Goal: Check status: Check status

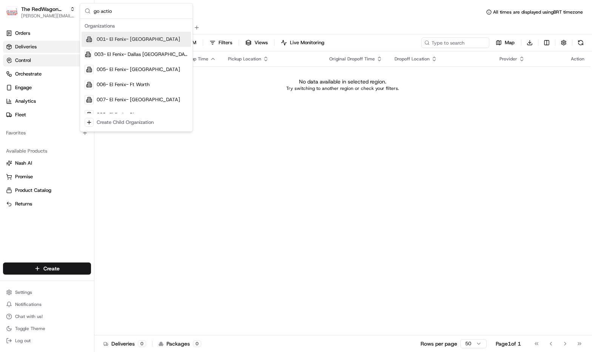
type input "go action"
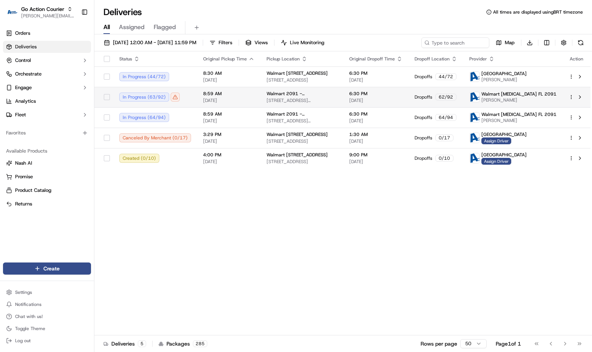
click at [199, 96] on td "8:59 AM [DATE]" at bounding box center [228, 97] width 63 height 20
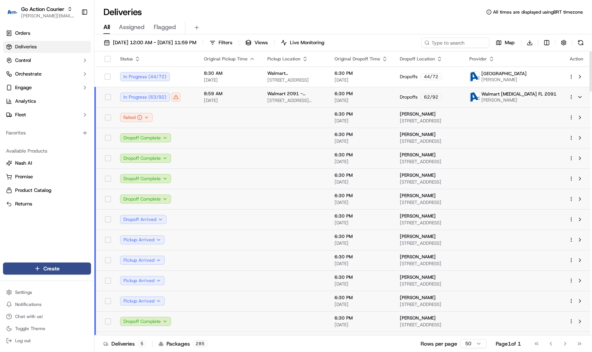
click at [193, 113] on td "Failed" at bounding box center [156, 117] width 84 height 20
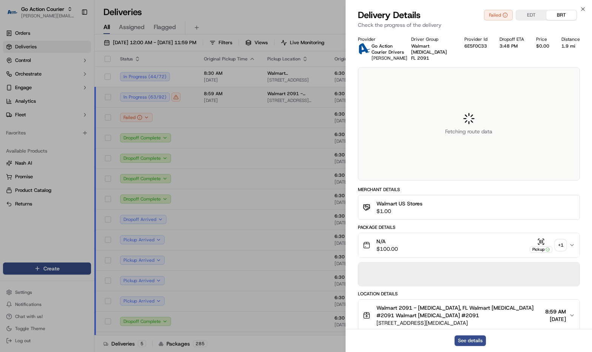
scroll to position [214, 0]
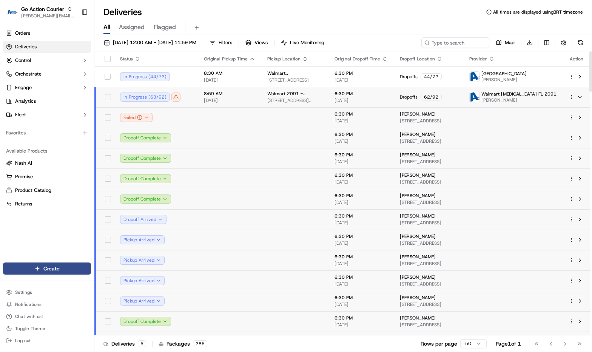
click at [200, 137] on td at bounding box center [229, 138] width 63 height 20
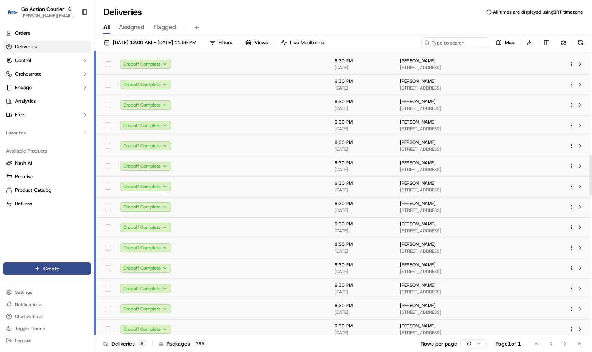
scroll to position [899, 0]
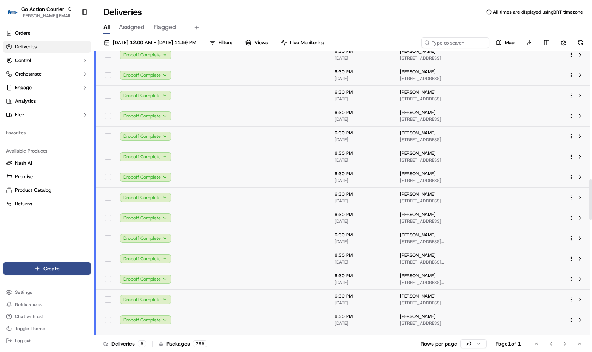
click at [226, 215] on td at bounding box center [229, 218] width 63 height 20
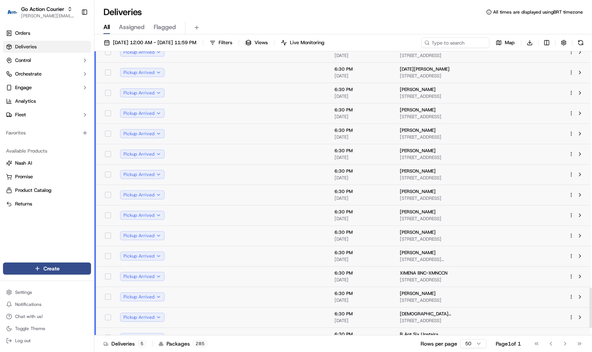
scroll to position [1710, 0]
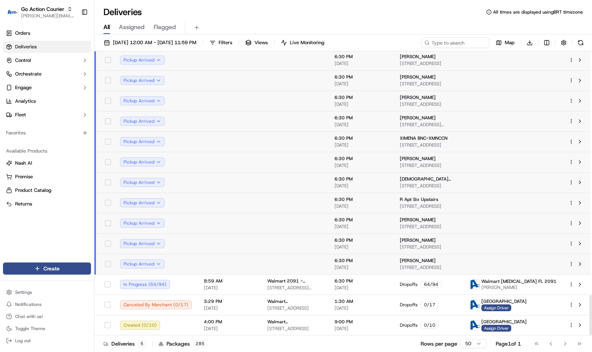
click at [207, 267] on td at bounding box center [229, 264] width 63 height 20
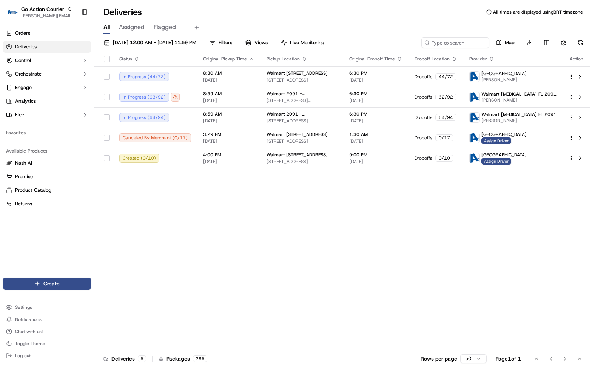
click at [184, 212] on div "Status Original Pickup Time Pickup Location Original Dropoff Time Dropoff Locat…" at bounding box center [342, 200] width 496 height 299
click at [199, 94] on td "8:59 AM [DATE]" at bounding box center [228, 97] width 63 height 20
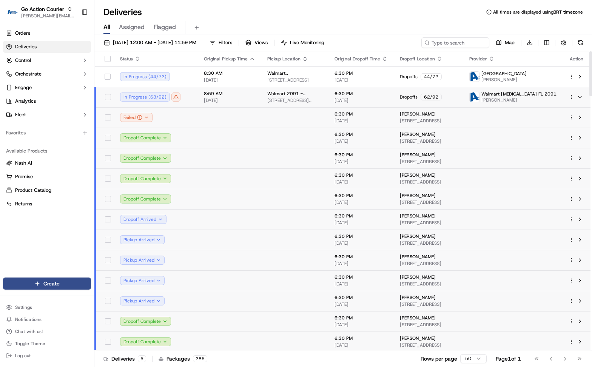
click at [202, 223] on td at bounding box center [229, 219] width 63 height 20
click at [208, 227] on td at bounding box center [229, 219] width 63 height 20
click at [188, 247] on td "Pickup Arrived" at bounding box center [156, 240] width 84 height 20
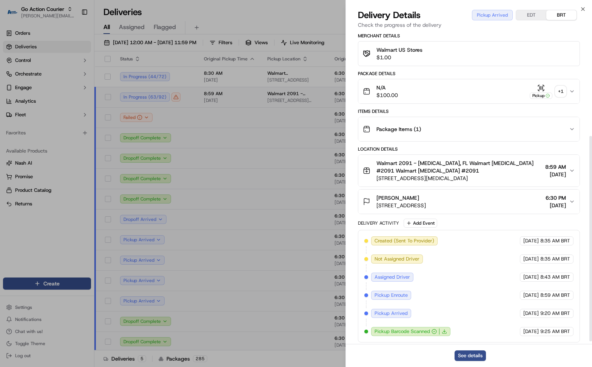
scroll to position [163, 0]
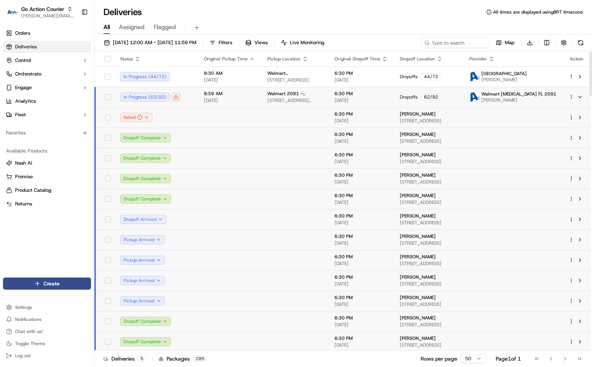
click at [272, 119] on td at bounding box center [294, 117] width 67 height 20
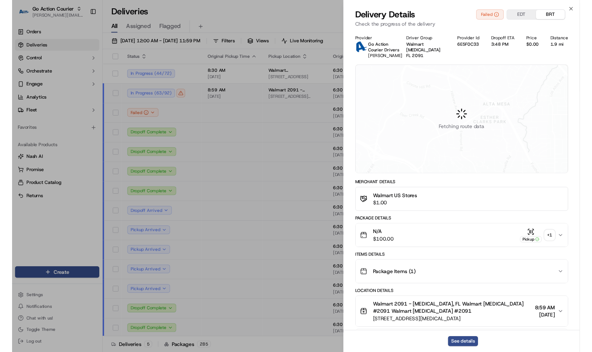
scroll to position [199, 0]
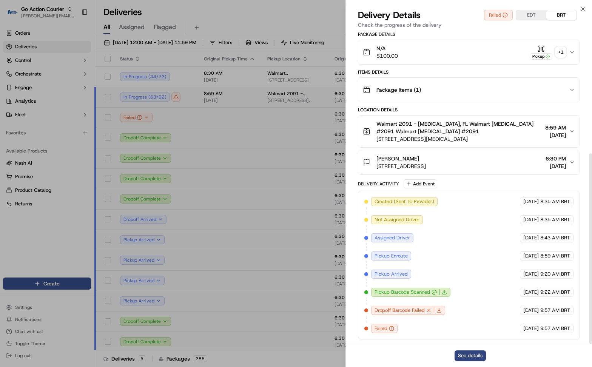
click at [465, 351] on button "See details" at bounding box center [470, 356] width 31 height 11
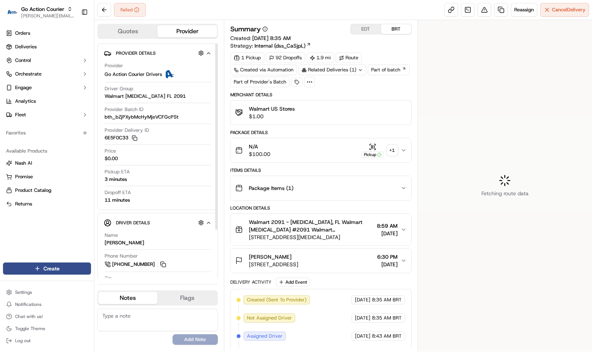
scroll to position [61, 0]
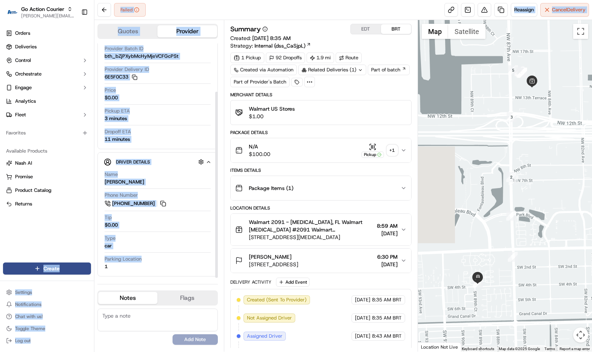
drag, startPoint x: 115, startPoint y: 263, endPoint x: 97, endPoint y: 260, distance: 18.8
click at [90, 260] on div "Go Action Courier [PERSON_NAME][EMAIL_ADDRESS][DOMAIN_NAME] Toggle Sidebar Orde…" at bounding box center [296, 176] width 592 height 352
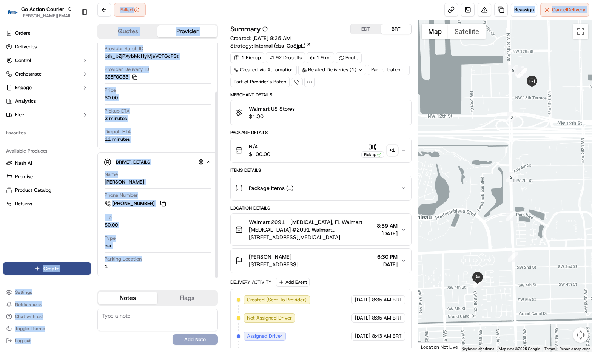
click at [139, 263] on div "Parking Location 1" at bounding box center [158, 263] width 106 height 14
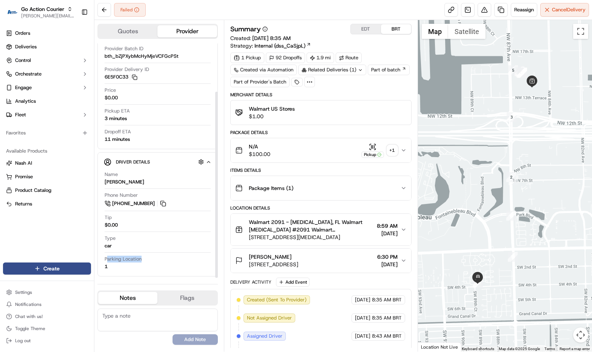
drag, startPoint x: 133, startPoint y: 268, endPoint x: 112, endPoint y: 258, distance: 22.8
click at [104, 255] on div "Name [PERSON_NAME] Phone Number [PHONE_NUMBER] Tip $0.00 Type car Parking Locat…" at bounding box center [158, 220] width 108 height 105
click at [114, 259] on span "Parking Location" at bounding box center [123, 259] width 37 height 7
drag, startPoint x: 111, startPoint y: 268, endPoint x: 100, endPoint y: 261, distance: 13.7
click at [100, 261] on div "Driver Details Hidden ( 8 ) Name [PERSON_NAME] Phone Number [PHONE_NUMBER] Tip …" at bounding box center [157, 214] width 121 height 124
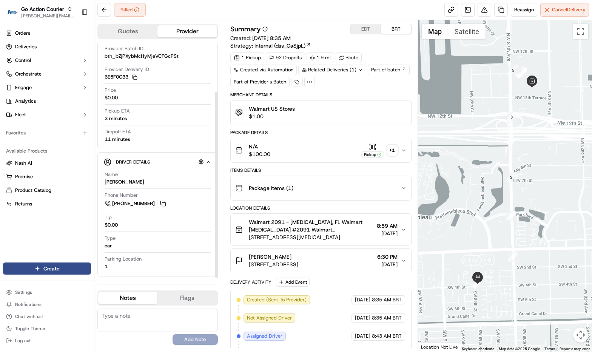
click at [264, 264] on span "[STREET_ADDRESS]" at bounding box center [273, 265] width 49 height 8
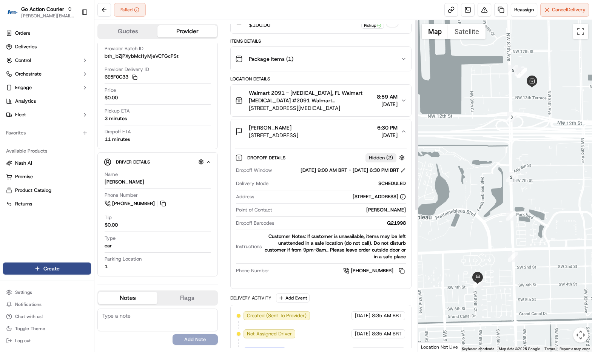
scroll to position [0, 0]
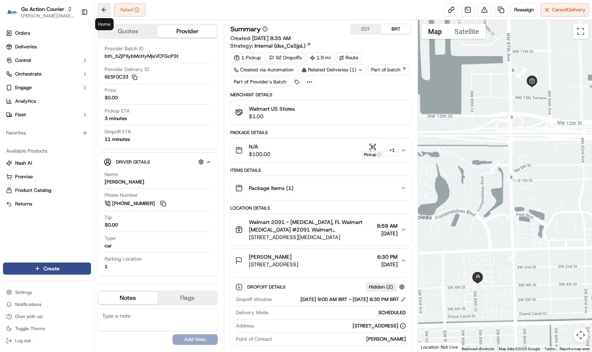
click at [104, 8] on button at bounding box center [104, 10] width 14 height 14
